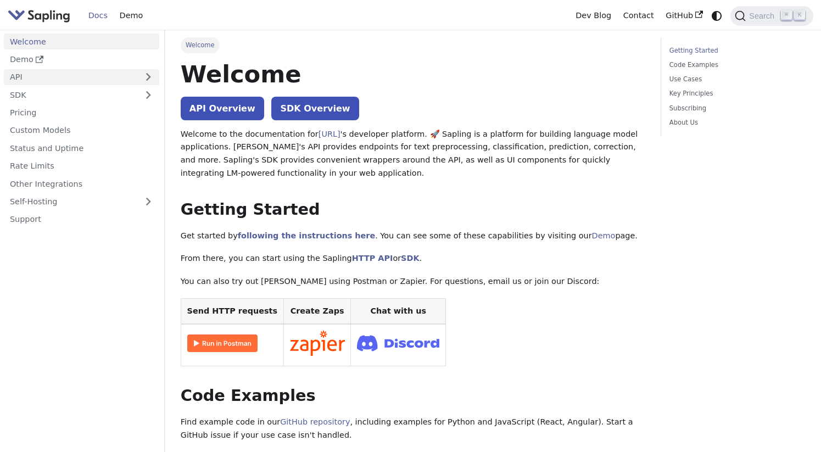
click at [38, 70] on link "API" at bounding box center [70, 77] width 133 height 16
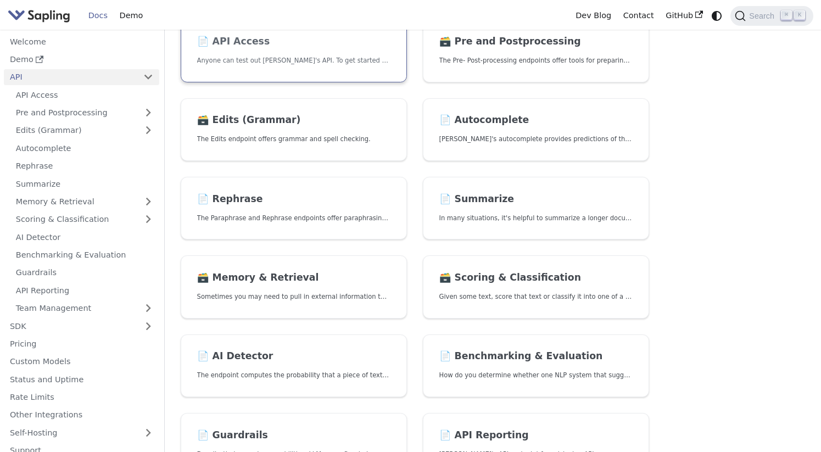
scroll to position [125, 0]
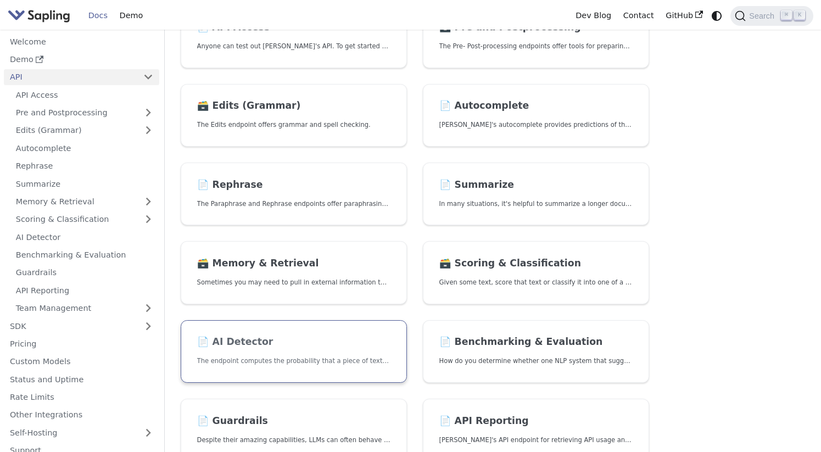
click at [258, 336] on h2 "📄️ AI Detector" at bounding box center [294, 342] width 194 height 12
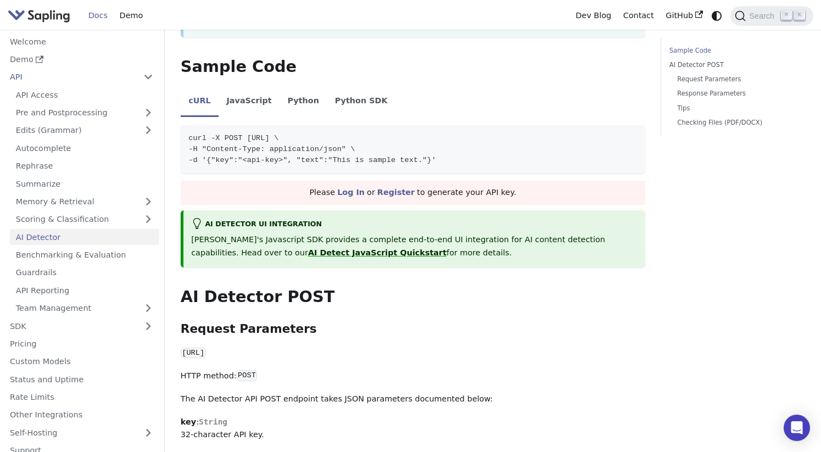
scroll to position [257, 0]
